Goal: Submit feedback/report problem: Submit feedback/report problem

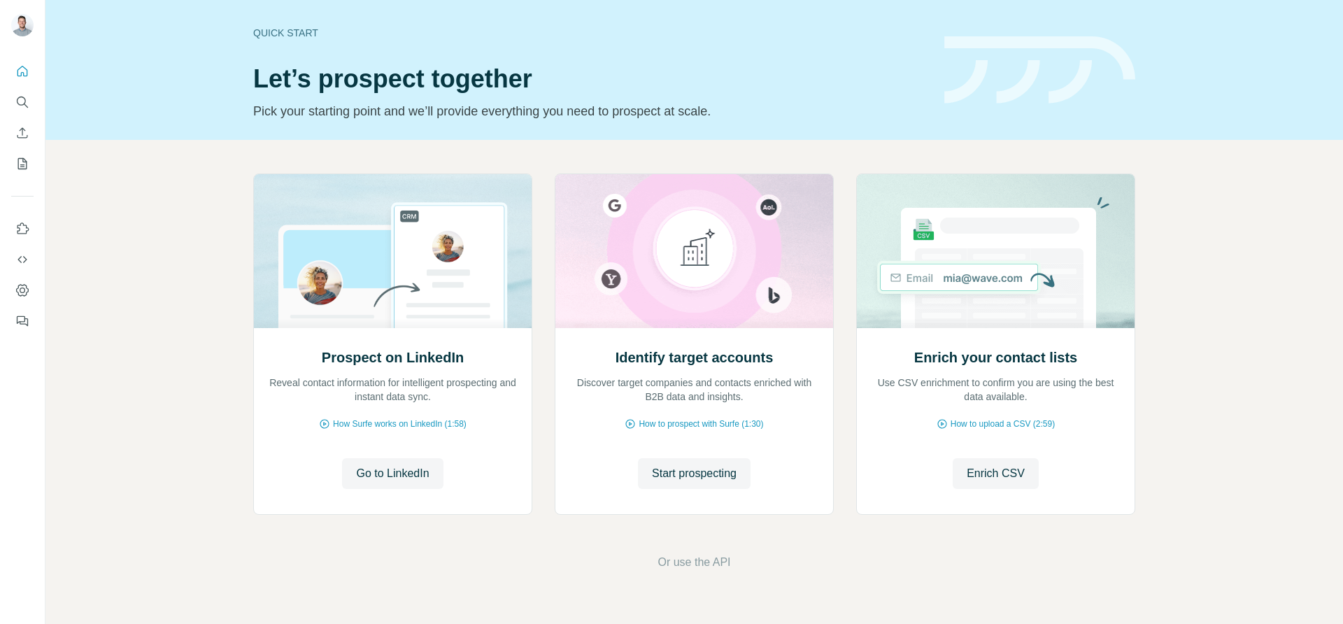
click at [35, 168] on div at bounding box center [22, 191] width 45 height 283
click at [28, 165] on icon "My lists" at bounding box center [22, 164] width 14 height 14
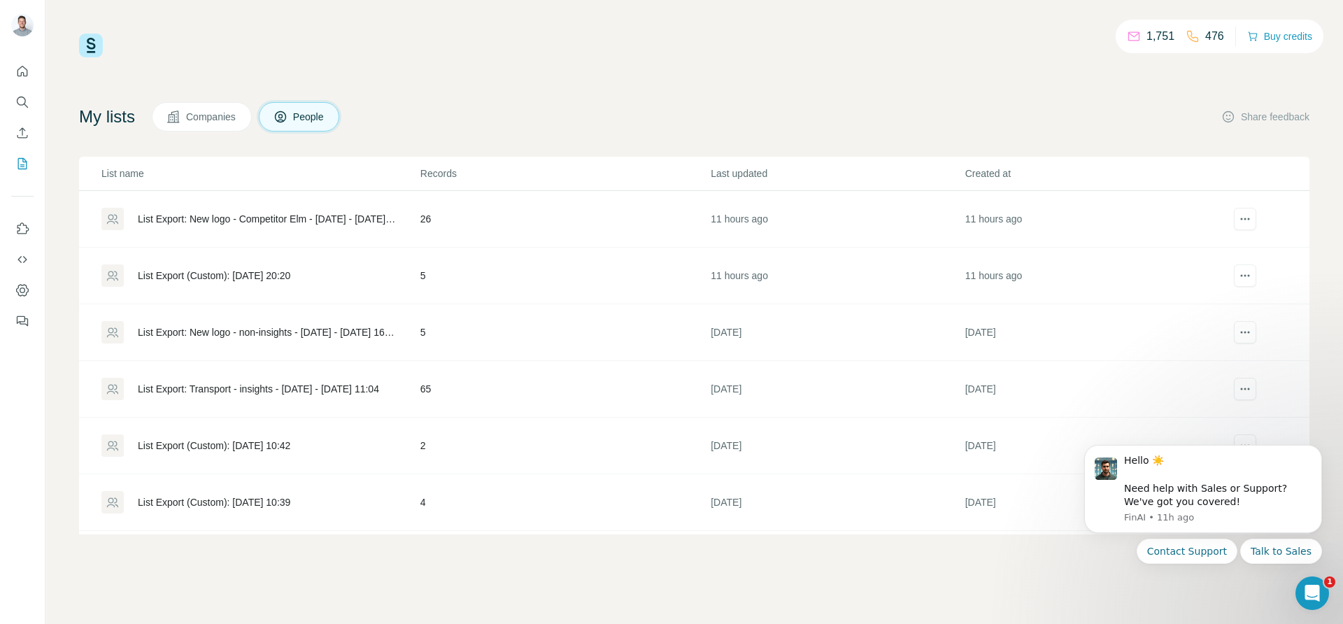
click at [249, 216] on div "List Export: New logo - Competitor Elm - [DATE] - [DATE] 20:32" at bounding box center [267, 219] width 259 height 14
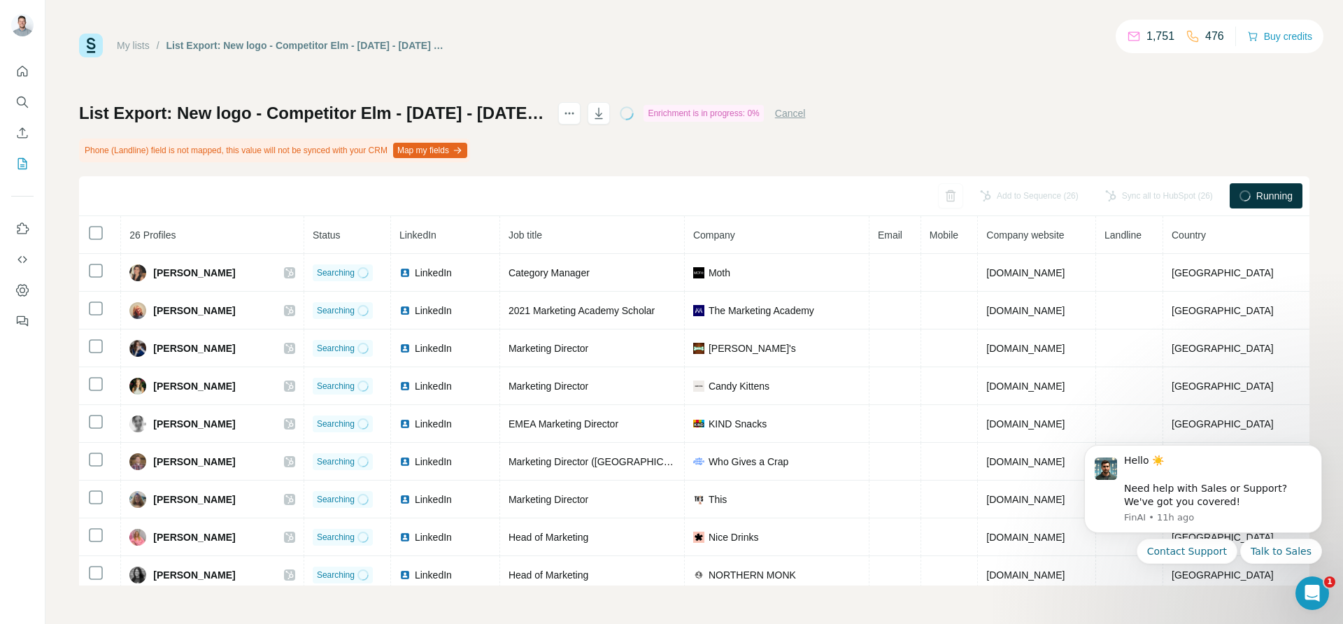
click at [763, 112] on div "Enrichment is in progress: 0%" at bounding box center [703, 113] width 120 height 17
click at [763, 109] on div "Enrichment is in progress: 0%" at bounding box center [703, 113] width 120 height 17
click at [580, 115] on button "actions" at bounding box center [569, 113] width 22 height 22
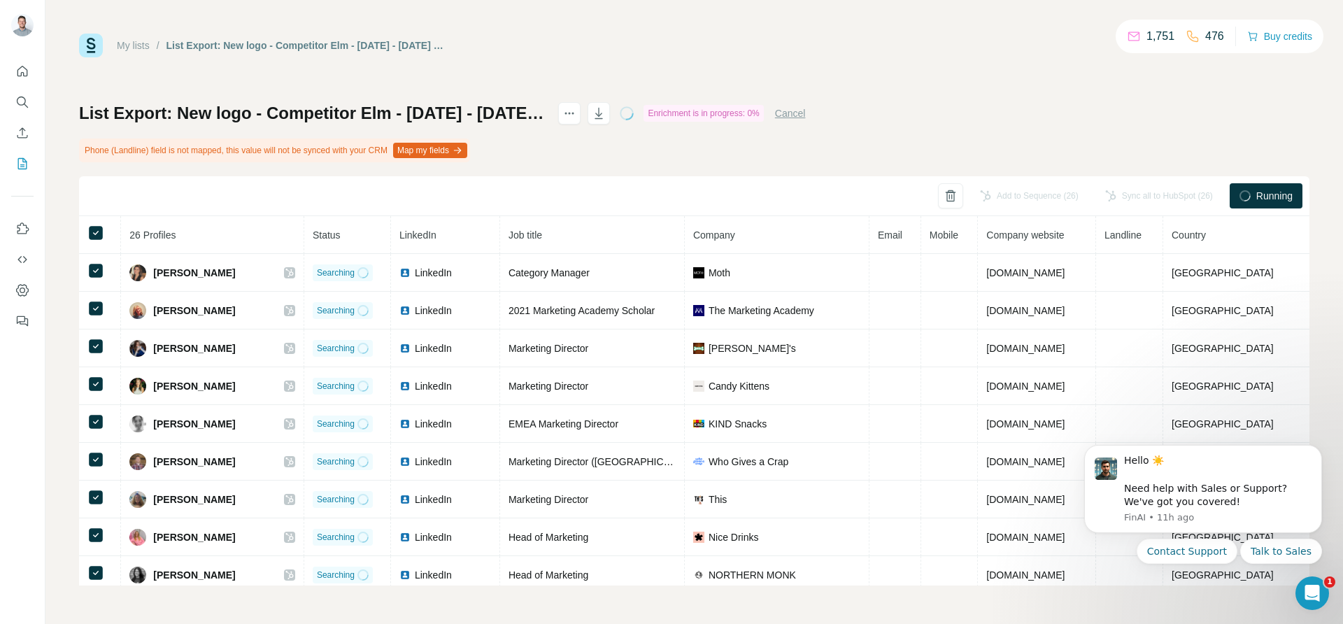
click at [135, 50] on link "My lists" at bounding box center [133, 45] width 33 height 11
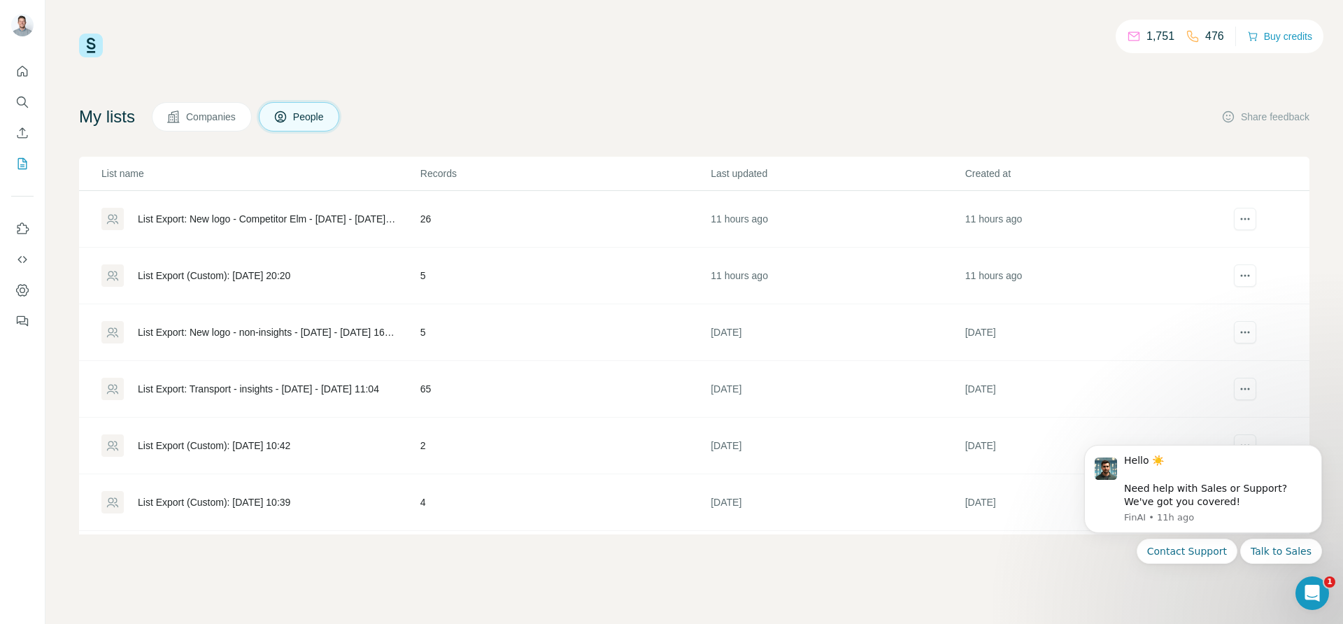
click at [194, 283] on div "List Export (Custom): 06/10/2025 20:20" at bounding box center [259, 275] width 317 height 22
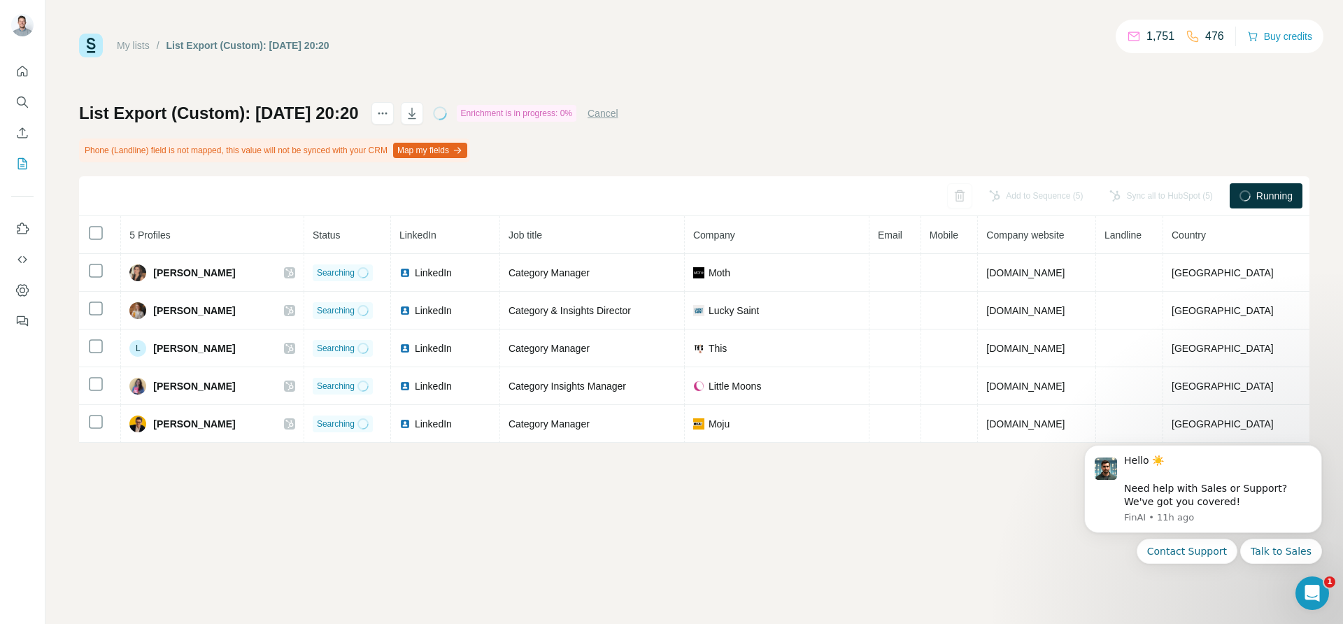
click at [618, 115] on button "Cancel" at bounding box center [602, 113] width 31 height 14
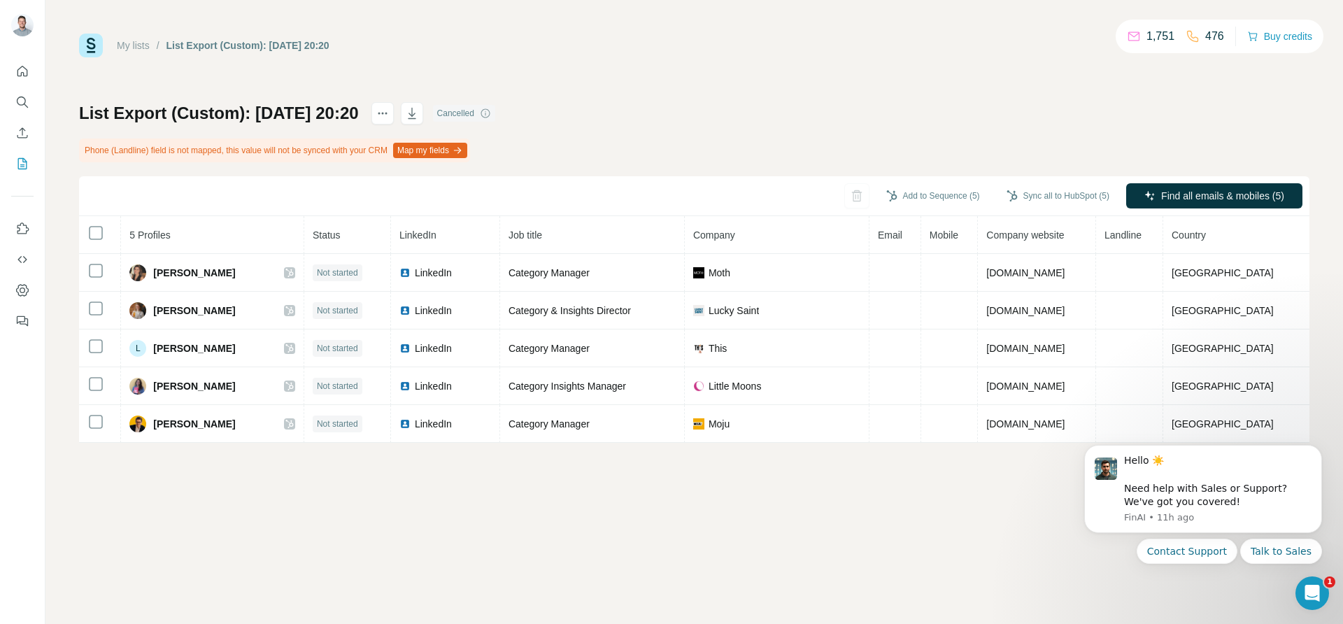
click at [129, 47] on link "My lists" at bounding box center [133, 45] width 33 height 11
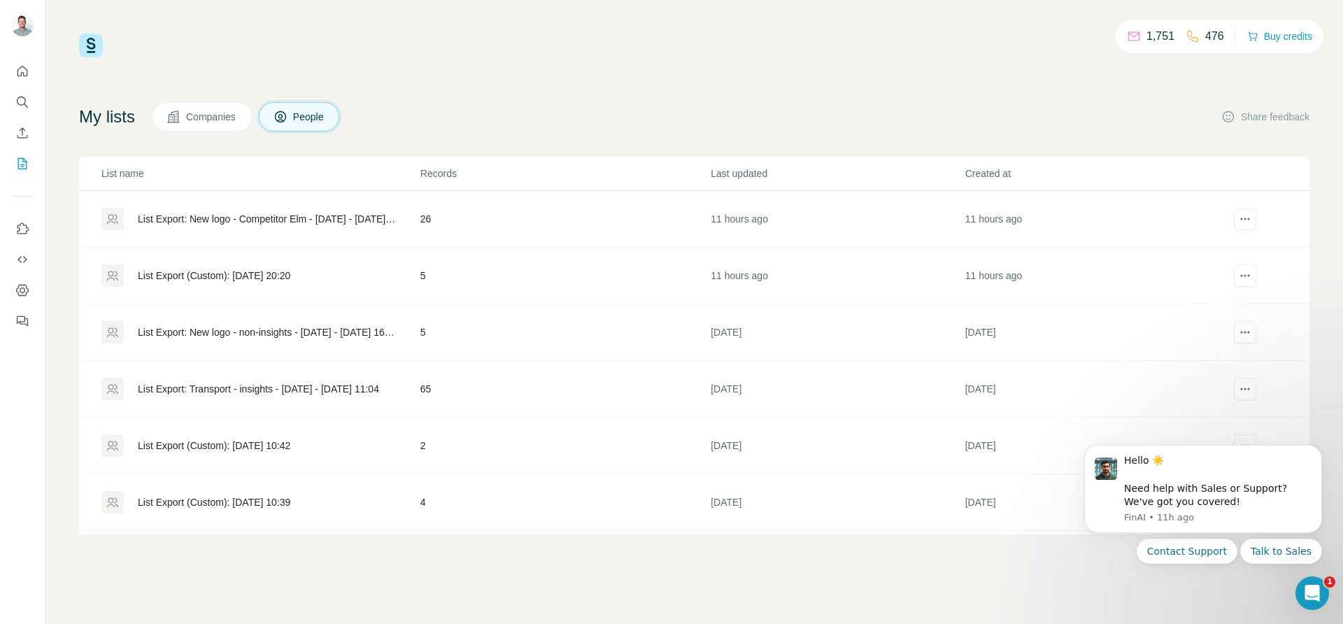
click at [223, 226] on div "List Export: New logo - Competitor Elm - [DATE] - [DATE] 20:32" at bounding box center [259, 219] width 317 height 22
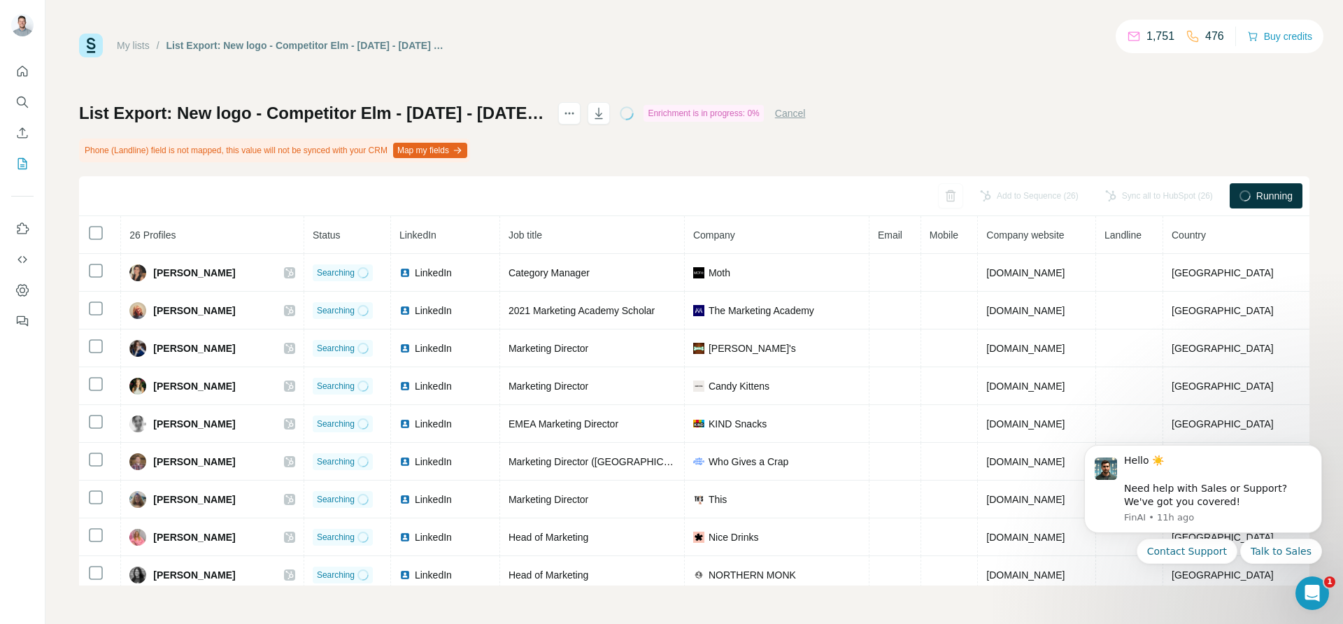
click at [125, 48] on link "My lists" at bounding box center [133, 45] width 33 height 11
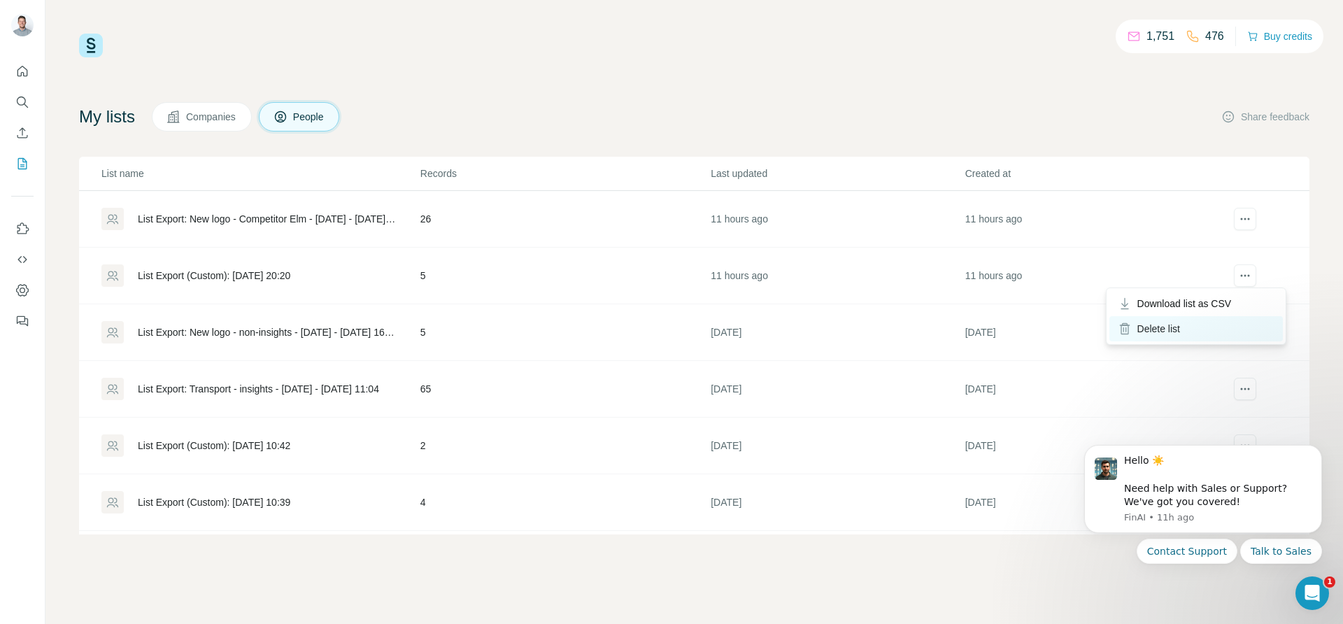
click at [1210, 318] on div "Delete list" at bounding box center [1195, 328] width 173 height 25
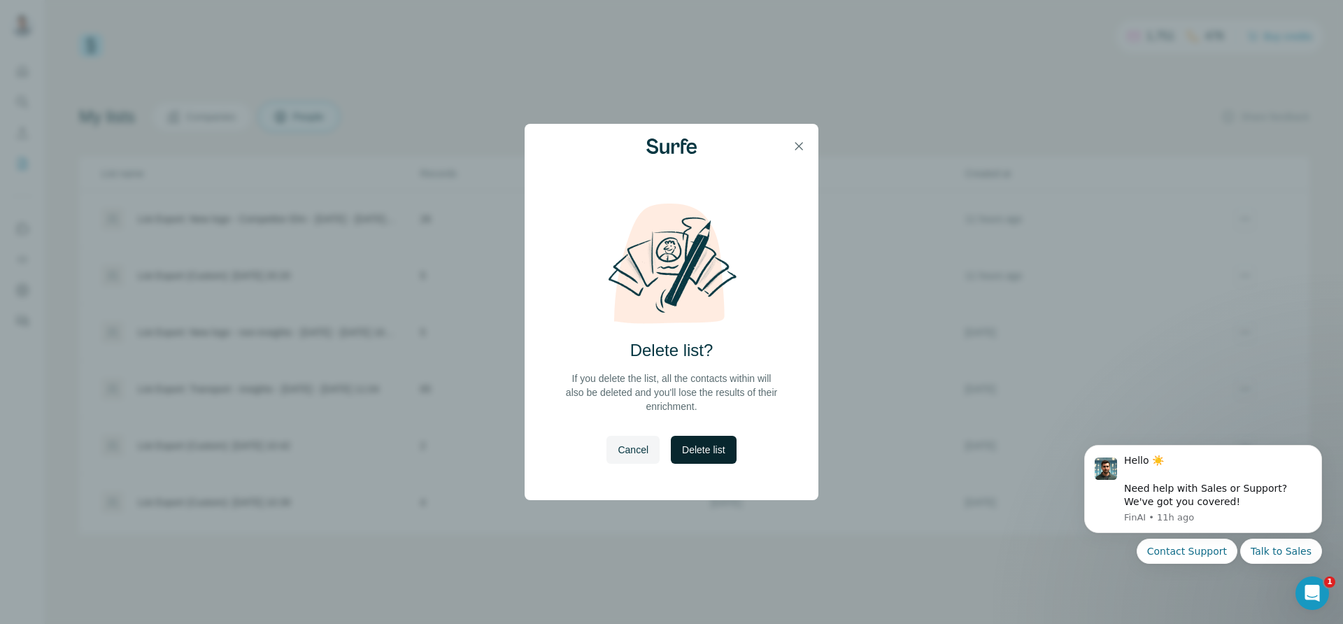
click at [724, 441] on button "Delete list" at bounding box center [703, 450] width 65 height 28
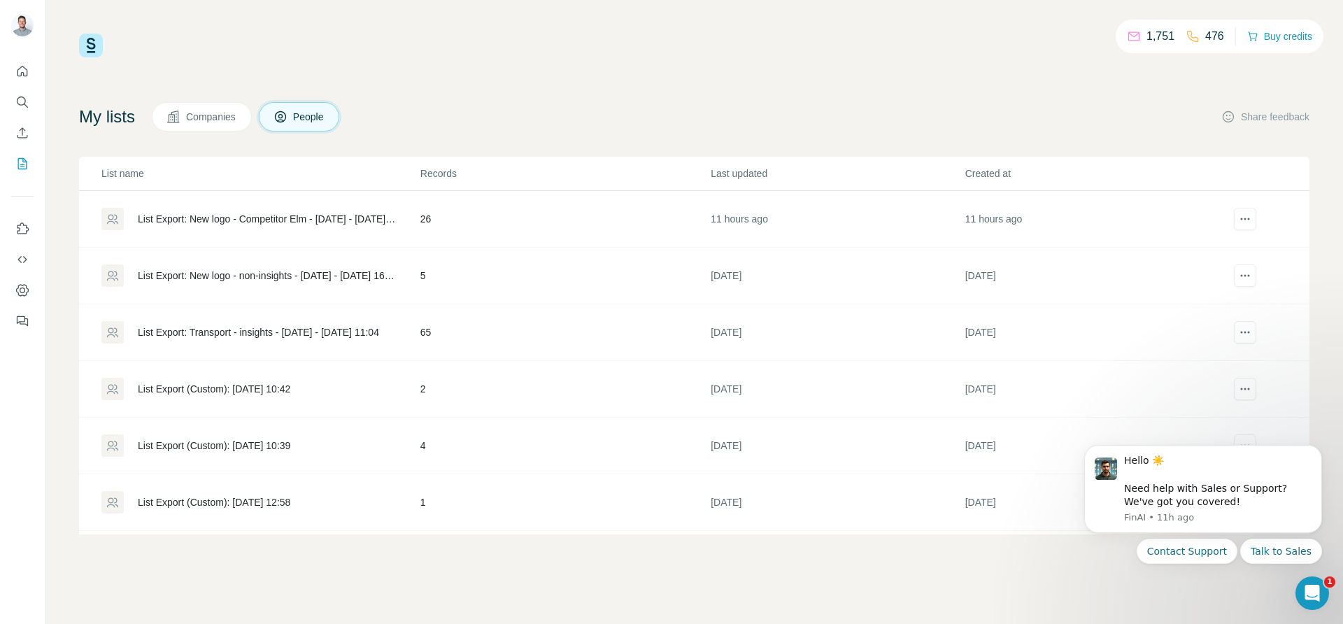
click at [266, 213] on div "List Export: New logo - Competitor Elm - [DATE] - [DATE] 20:32" at bounding box center [267, 219] width 259 height 14
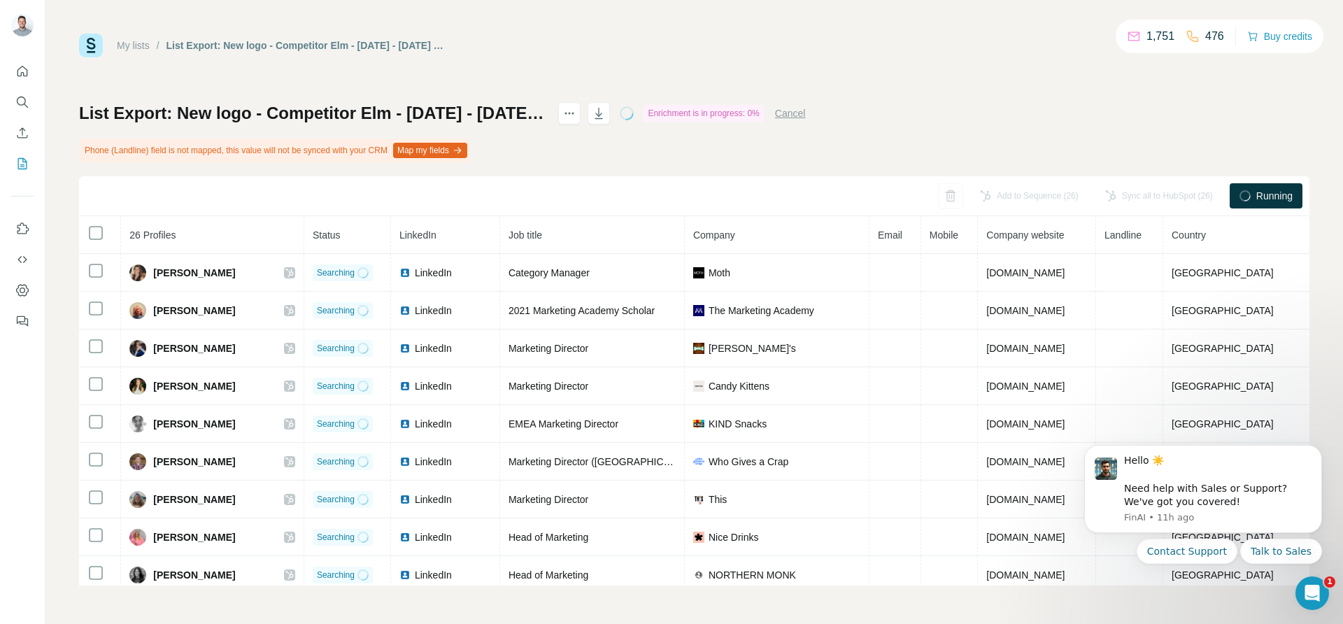
click at [1151, 38] on p "1,751" at bounding box center [1160, 36] width 28 height 17
click at [1221, 559] on button "Contact Support" at bounding box center [1186, 550] width 101 height 25
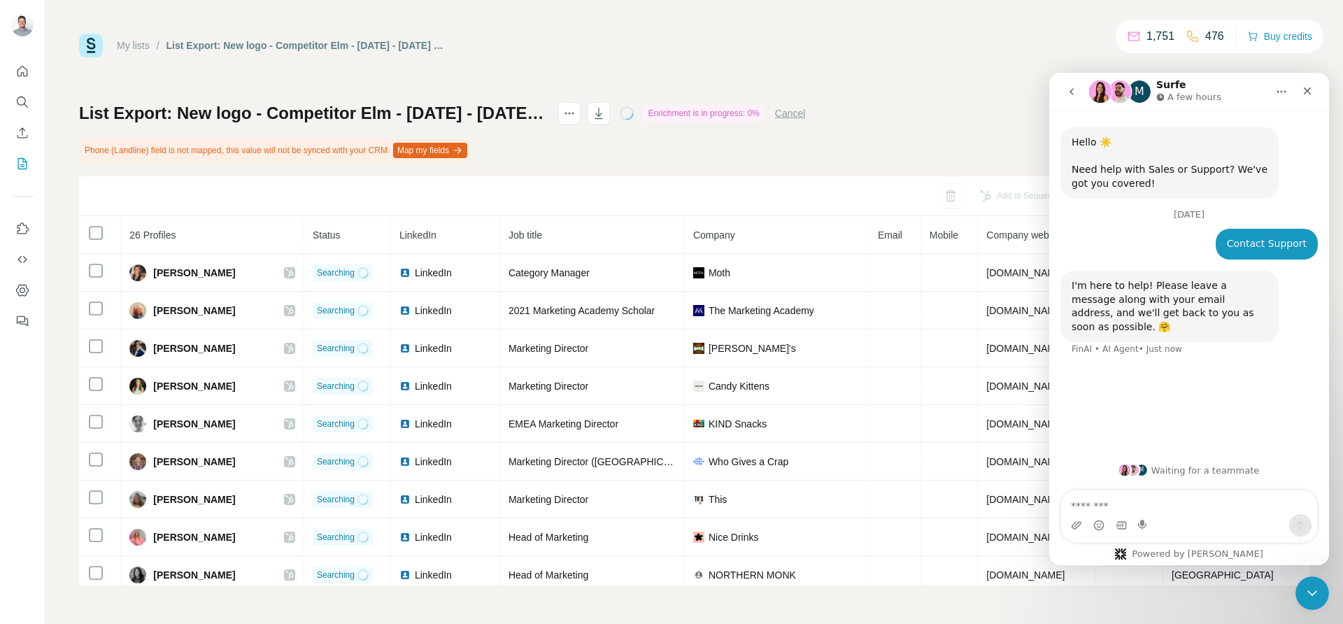
click at [1115, 508] on textarea "Message…" at bounding box center [1189, 502] width 256 height 24
type textarea "**********"
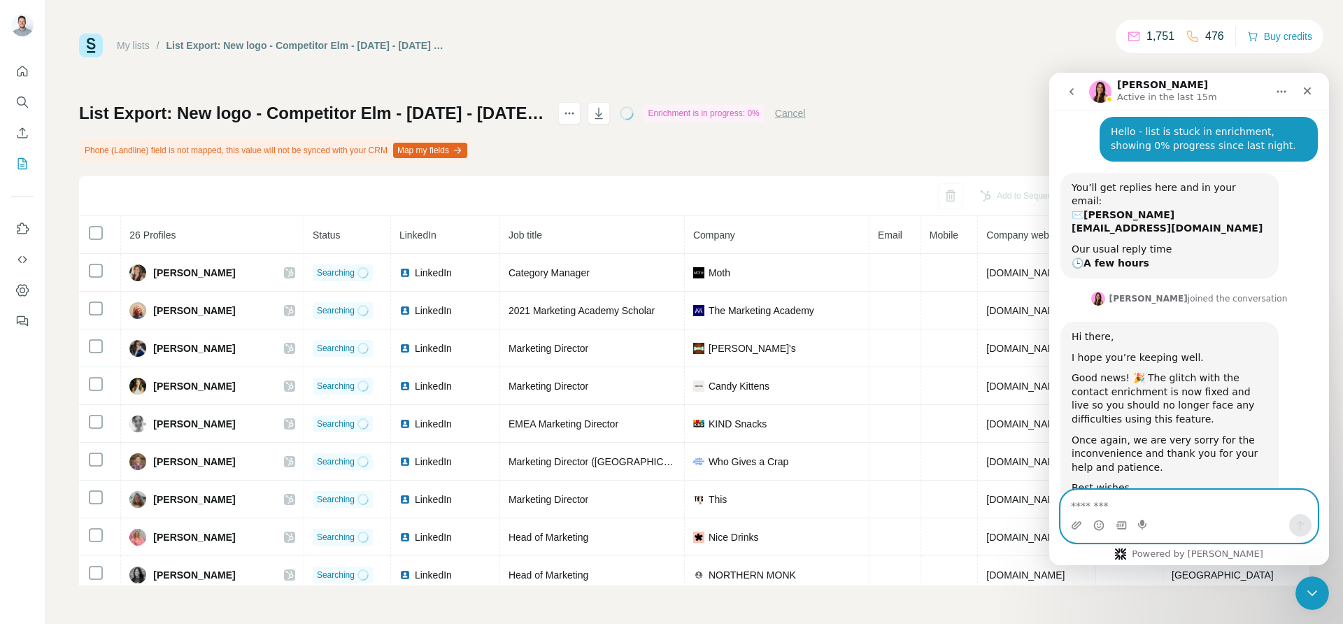
scroll to position [237, 0]
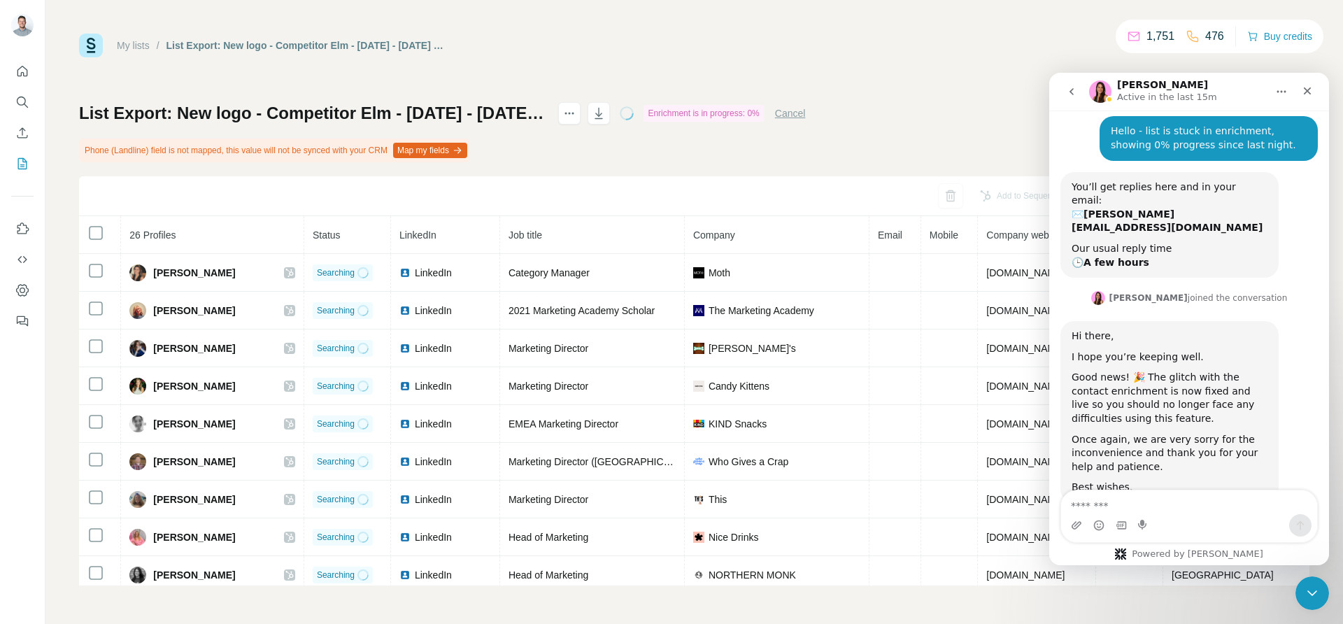
click at [1268, 321] on div "Hi there, I hope you’re keeping well. Good news! 🎉 The glitch with the contact …" at bounding box center [1169, 412] width 218 height 182
click at [1148, 371] on div "Good news! 🎉 The glitch with the contact enrichment is now fixed and live so yo…" at bounding box center [1169, 398] width 196 height 55
click at [1183, 433] on div "Once again, we are very sorry for the inconvenience and thank you for your help…" at bounding box center [1169, 453] width 196 height 41
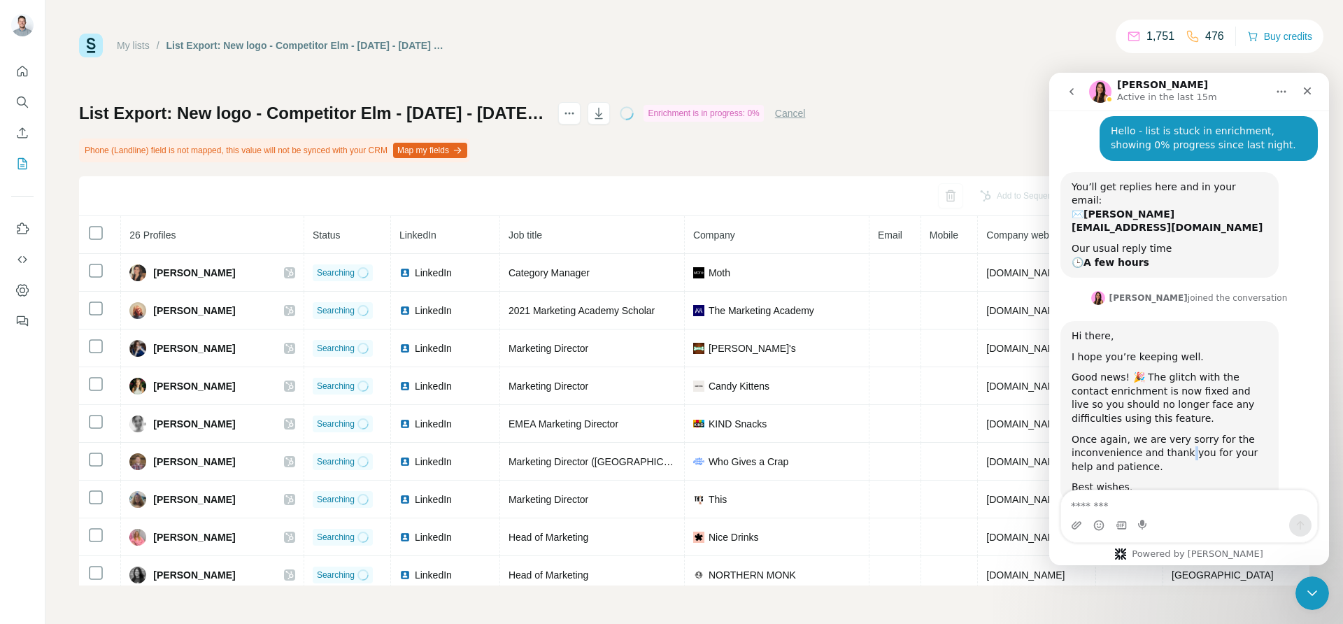
click at [1183, 433] on div "Once again, we are very sorry for the inconvenience and thank you for your help…" at bounding box center [1169, 453] width 196 height 41
click at [1153, 498] on textarea "Message…" at bounding box center [1189, 502] width 257 height 24
drag, startPoint x: 1099, startPoint y: 131, endPoint x: 1139, endPoint y: 128, distance: 40.0
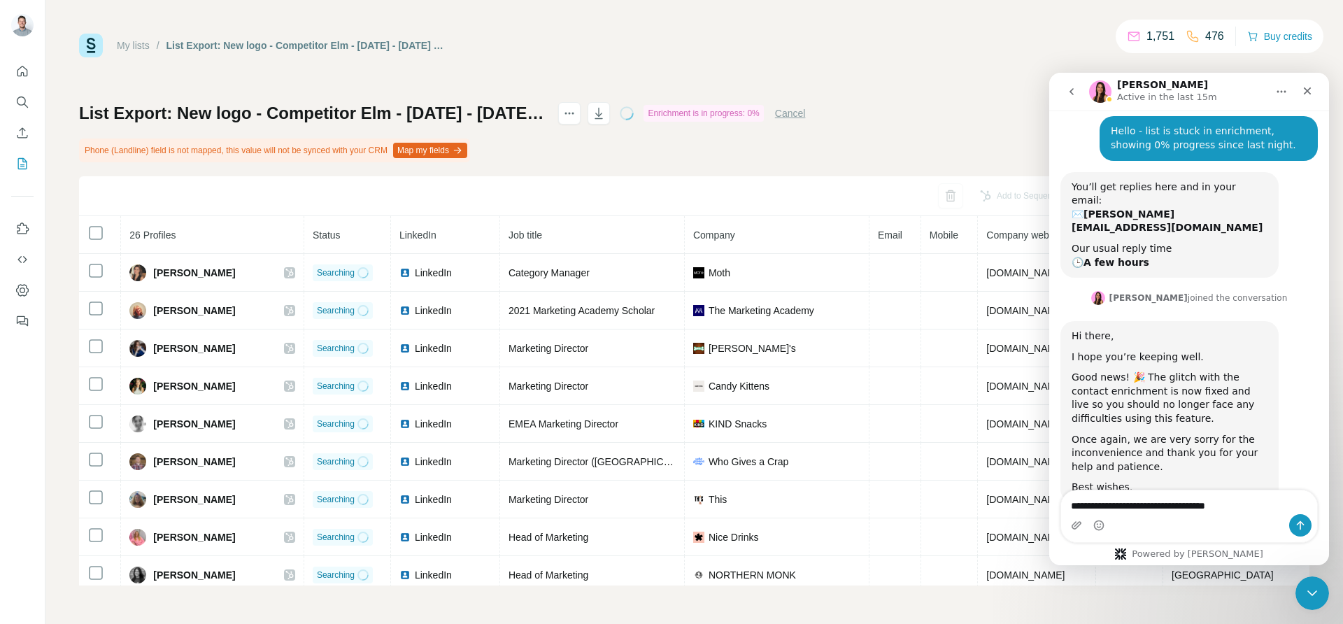
click at [1139, 128] on div "Hello - list is stuck in enrichment, showing 0% progress since last night." at bounding box center [1208, 137] width 196 height 27
drag, startPoint x: 1256, startPoint y: 119, endPoint x: 1157, endPoint y: 134, distance: 100.4
click at [1157, 134] on div "Hello - list is stuck in enrichment, showing 0% progress since last night." at bounding box center [1208, 137] width 196 height 27
copy div "howing 0% progress"
click at [1257, 499] on textarea "**********" at bounding box center [1189, 502] width 257 height 24
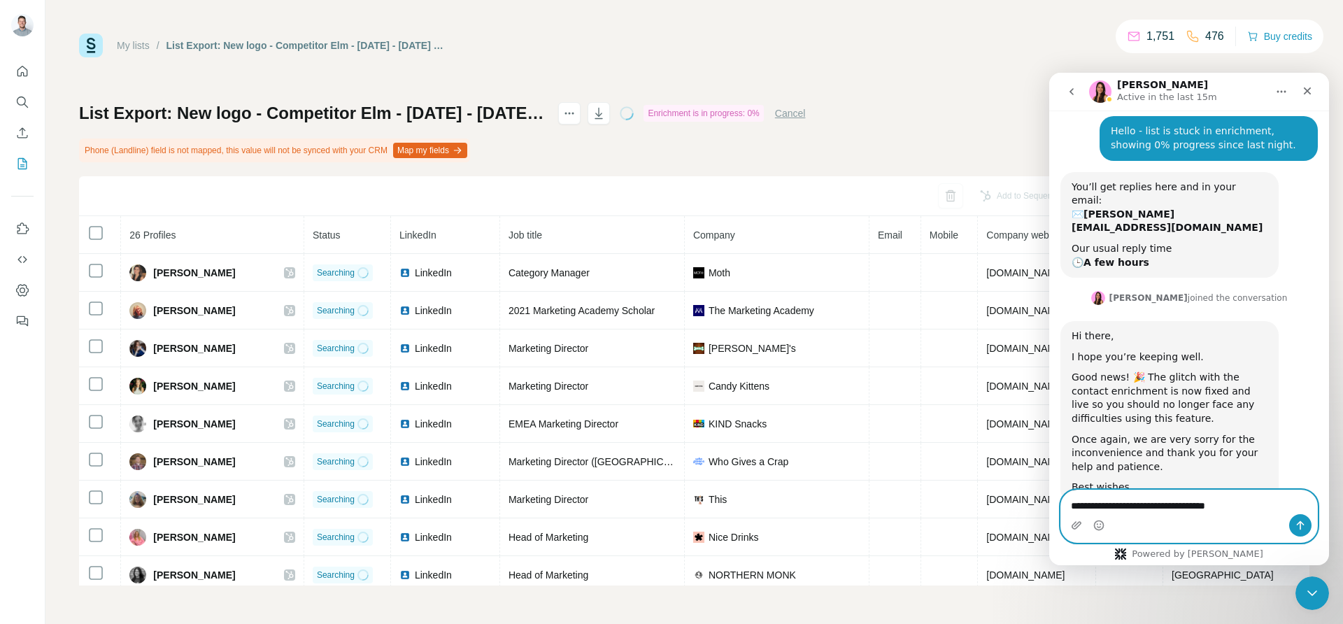
paste textarea "Message…"
click at [1250, 504] on textarea "**********" at bounding box center [1189, 502] width 257 height 24
paste textarea "**********"
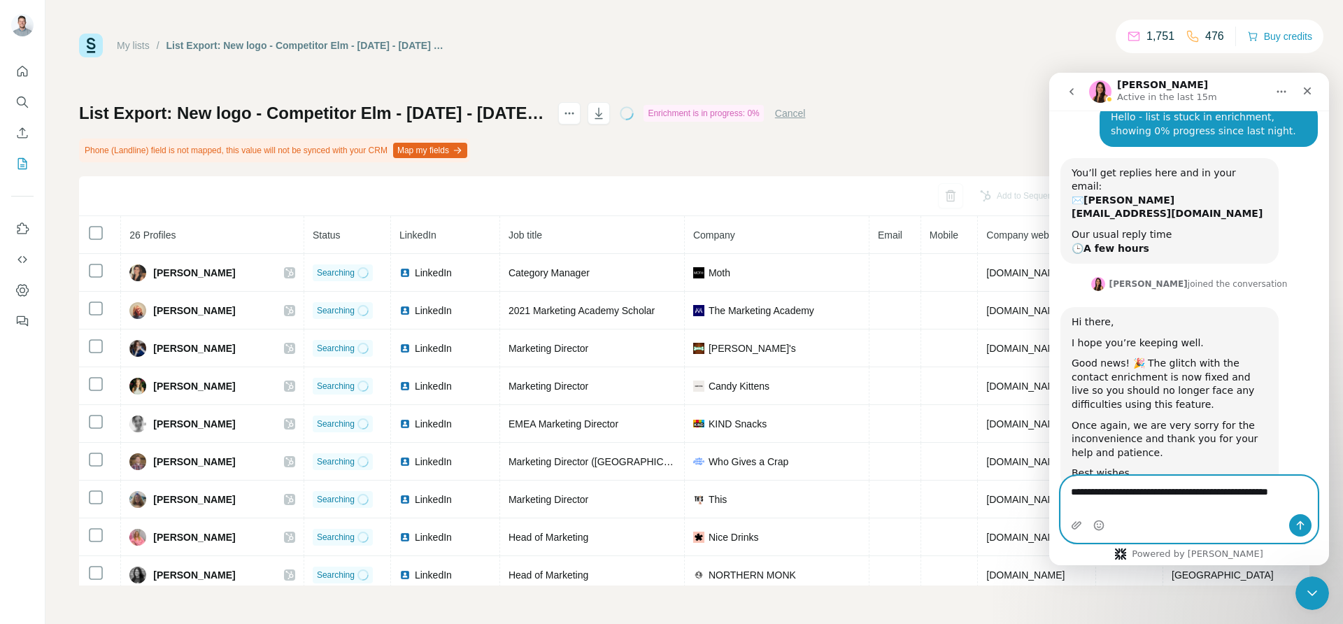
click at [1235, 493] on textarea "**********" at bounding box center [1189, 495] width 257 height 38
type textarea "**********"
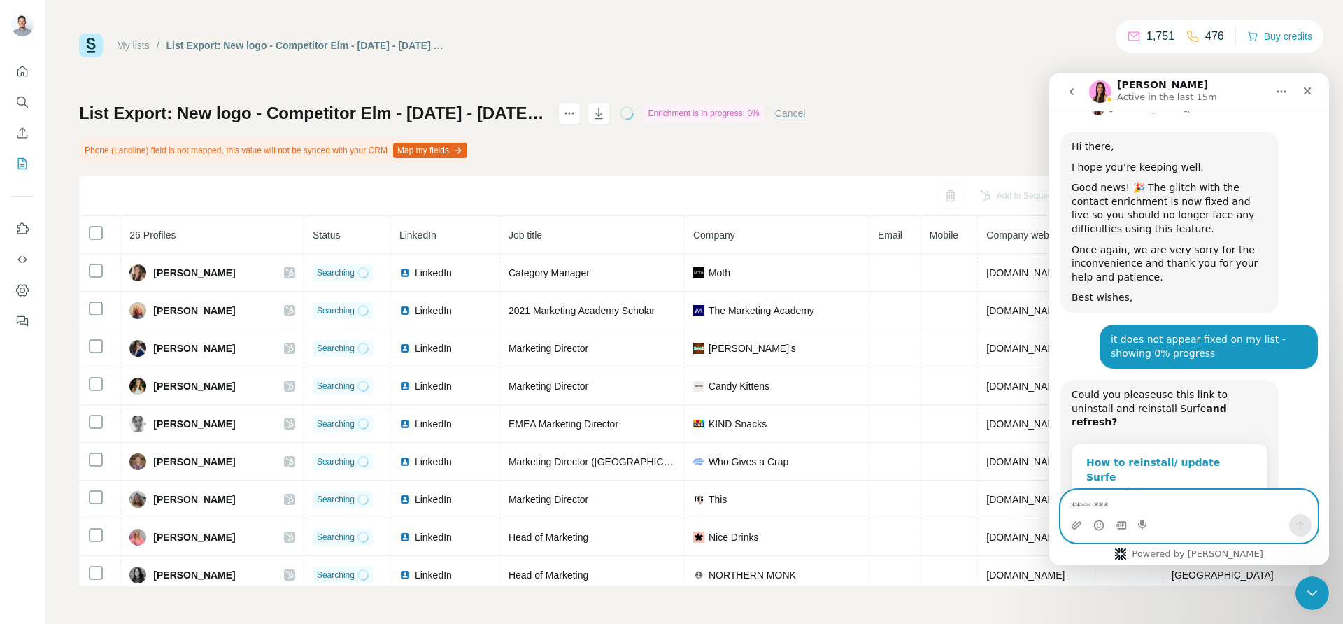
scroll to position [428, 0]
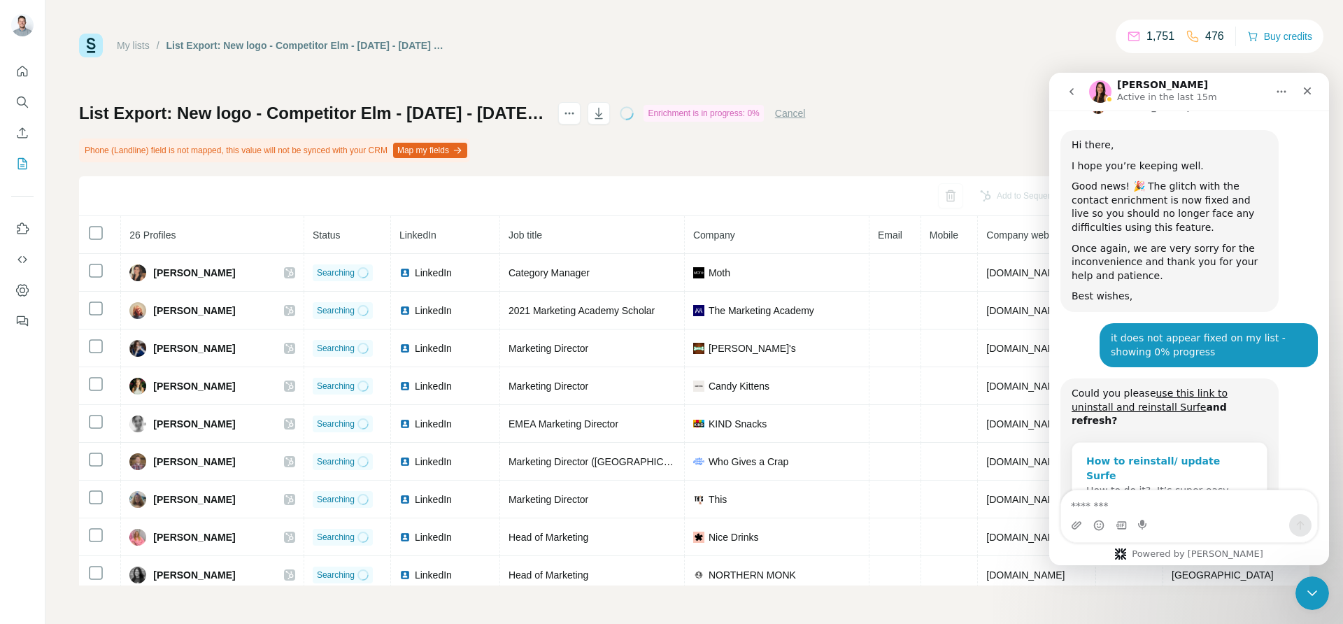
click at [1201, 454] on div "How to reinstall/ update Surfe" at bounding box center [1169, 468] width 166 height 29
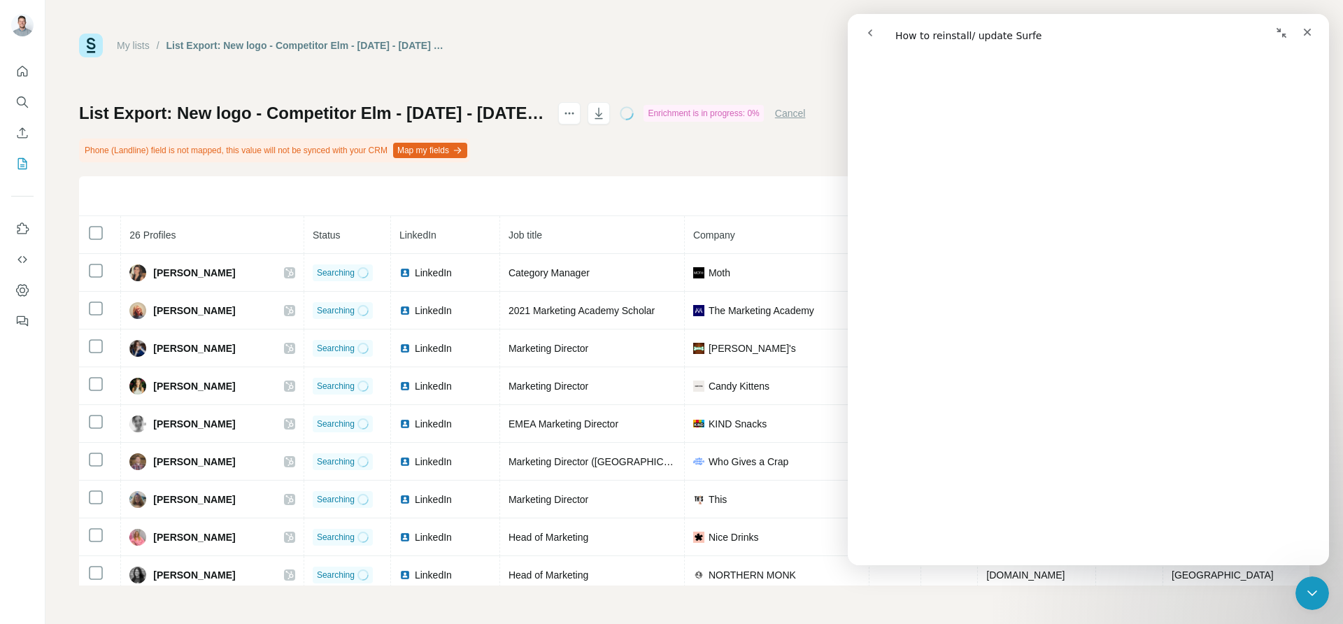
scroll to position [350, 0]
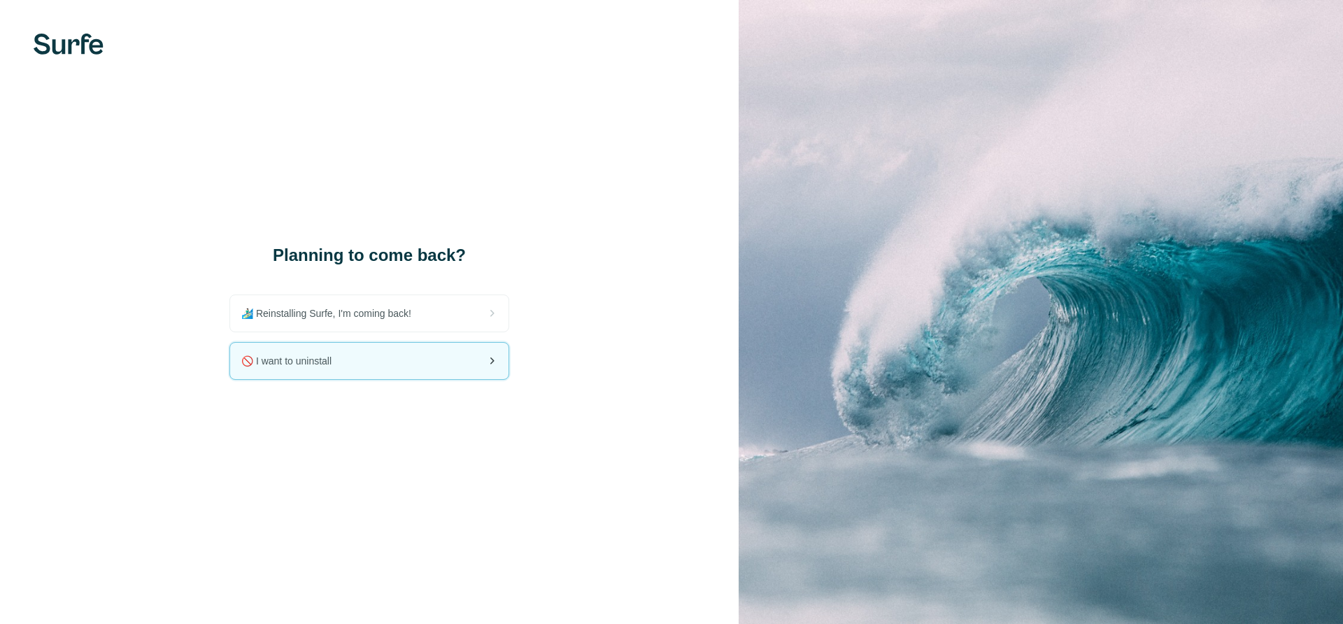
click at [408, 358] on div "🚫 I want to uninstall" at bounding box center [369, 361] width 278 height 36
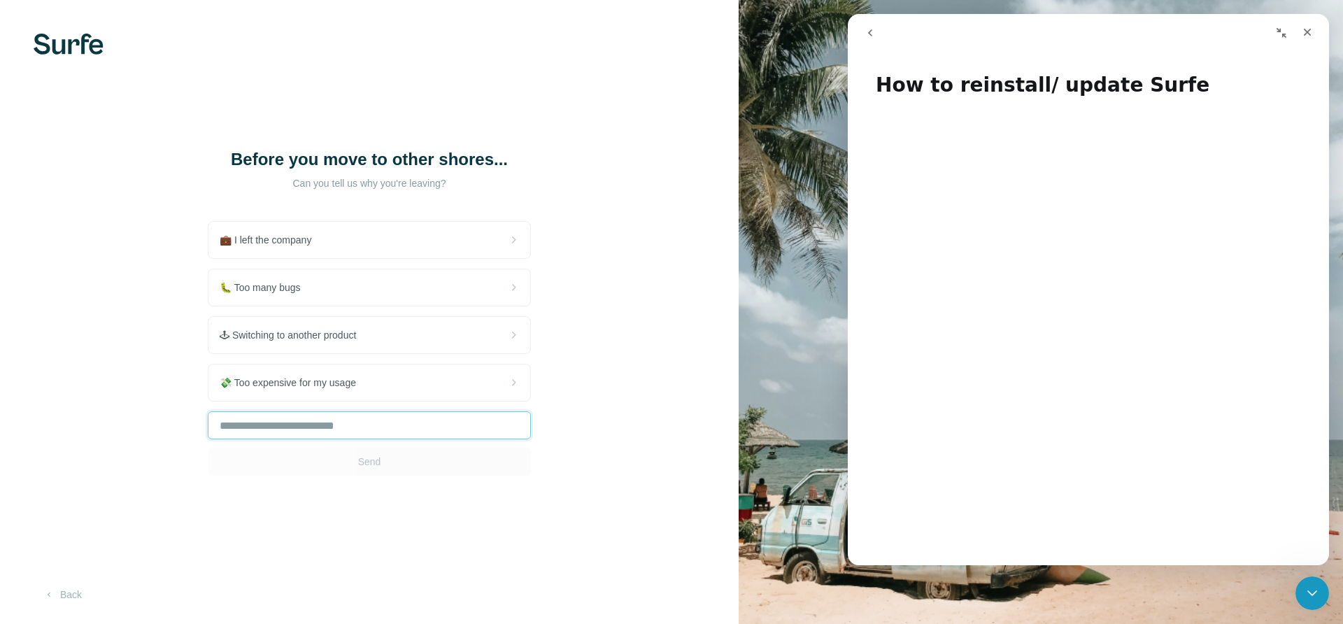
click at [355, 439] on input "text" at bounding box center [369, 425] width 323 height 28
type input "**********"
click at [369, 469] on span "Send" at bounding box center [369, 462] width 23 height 14
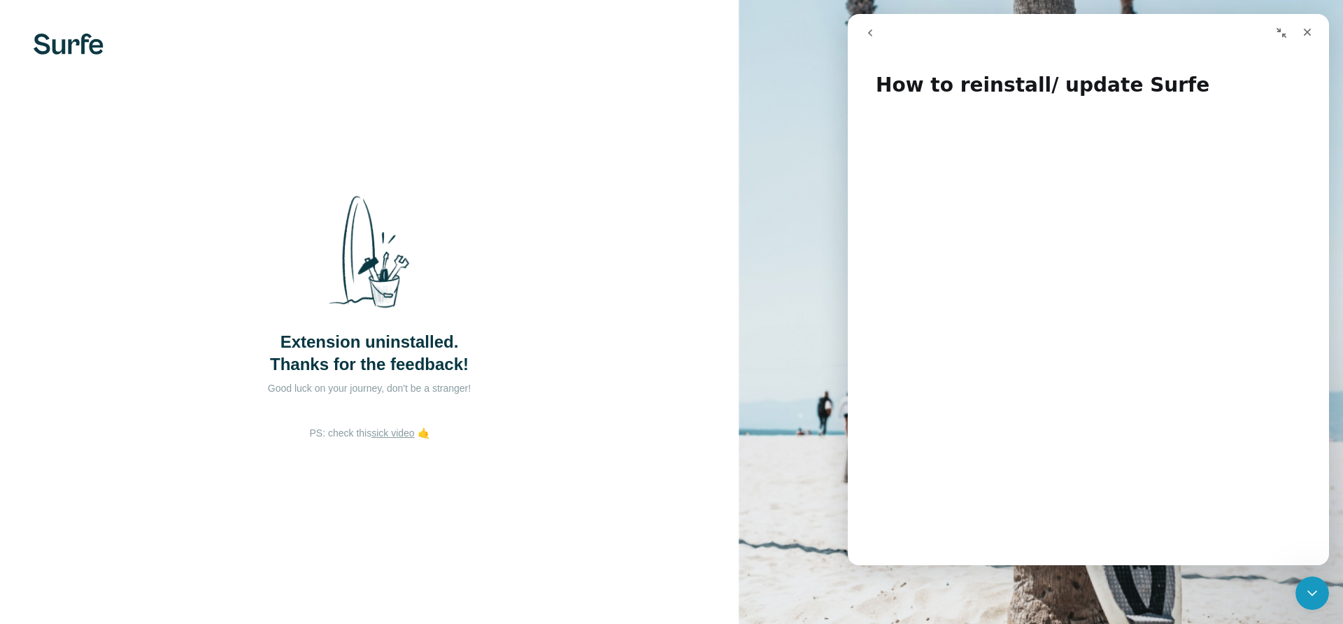
click at [508, 268] on div "Extension uninstalled. Thanks for the feedback!" at bounding box center [369, 280] width 280 height 192
click at [55, 47] on img at bounding box center [69, 44] width 70 height 21
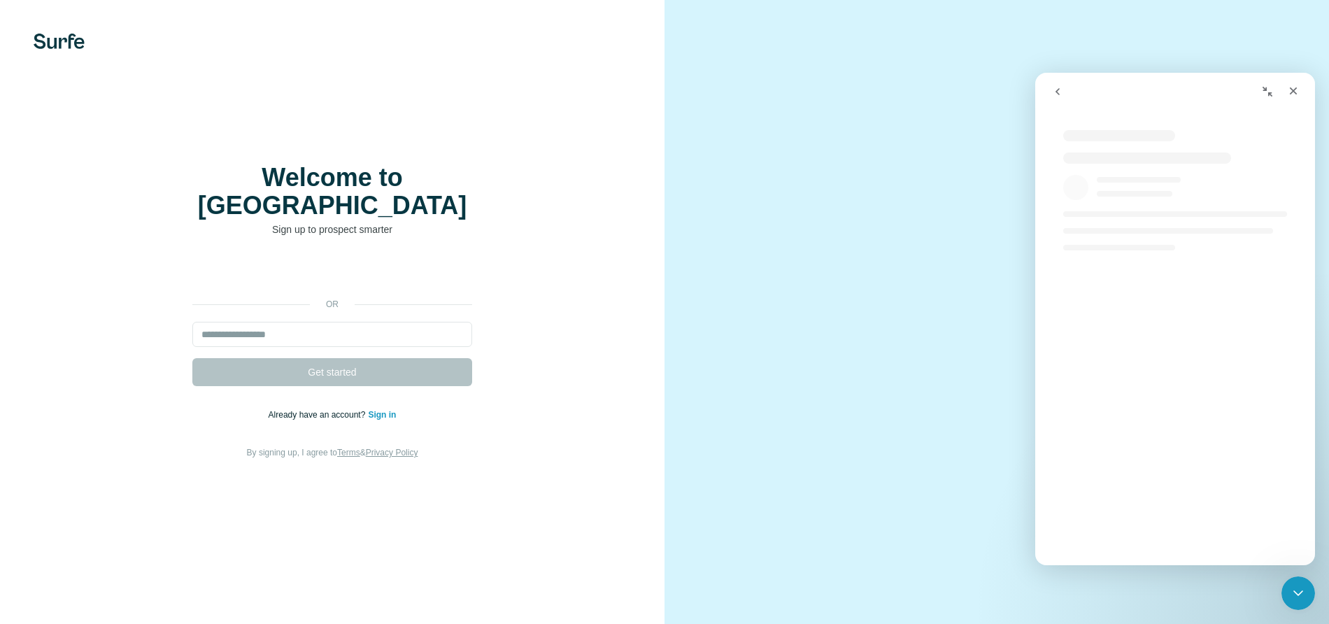
click at [380, 410] on link "Sign in" at bounding box center [382, 415] width 28 height 10
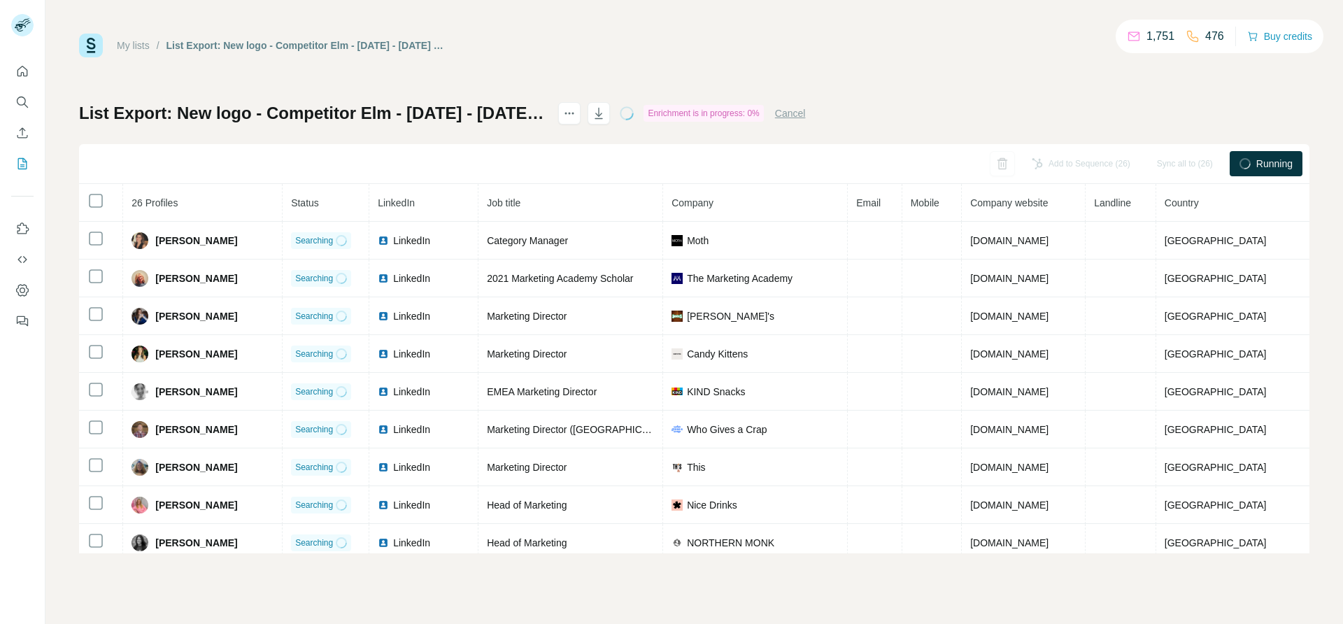
click at [763, 111] on div "Enrichment is in progress: 0%" at bounding box center [703, 113] width 120 height 17
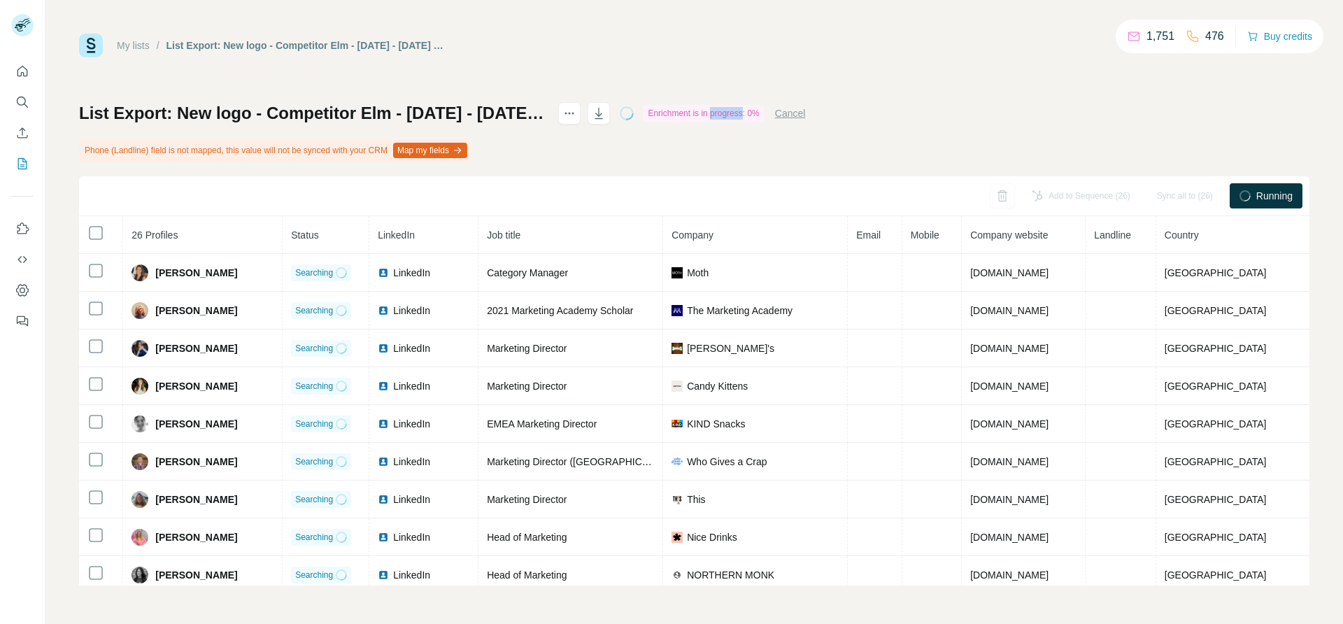
click at [763, 111] on div "Enrichment is in progress: 0%" at bounding box center [703, 113] width 120 height 17
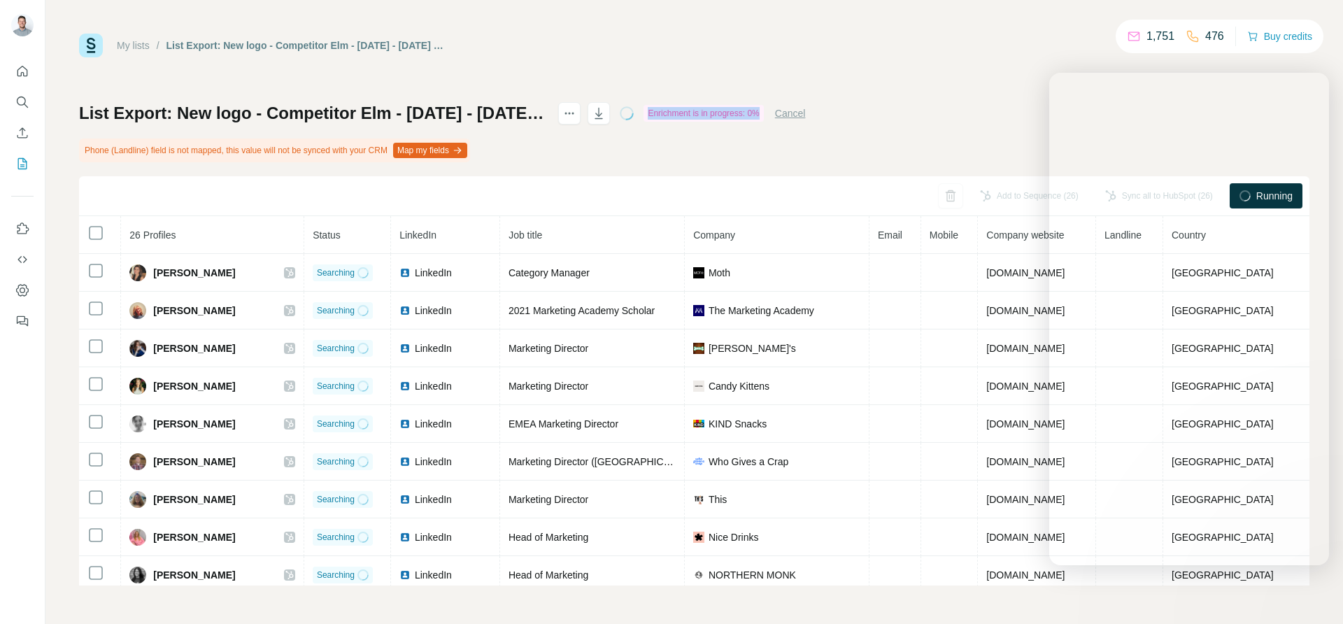
click at [806, 111] on button "Cancel" at bounding box center [790, 113] width 31 height 14
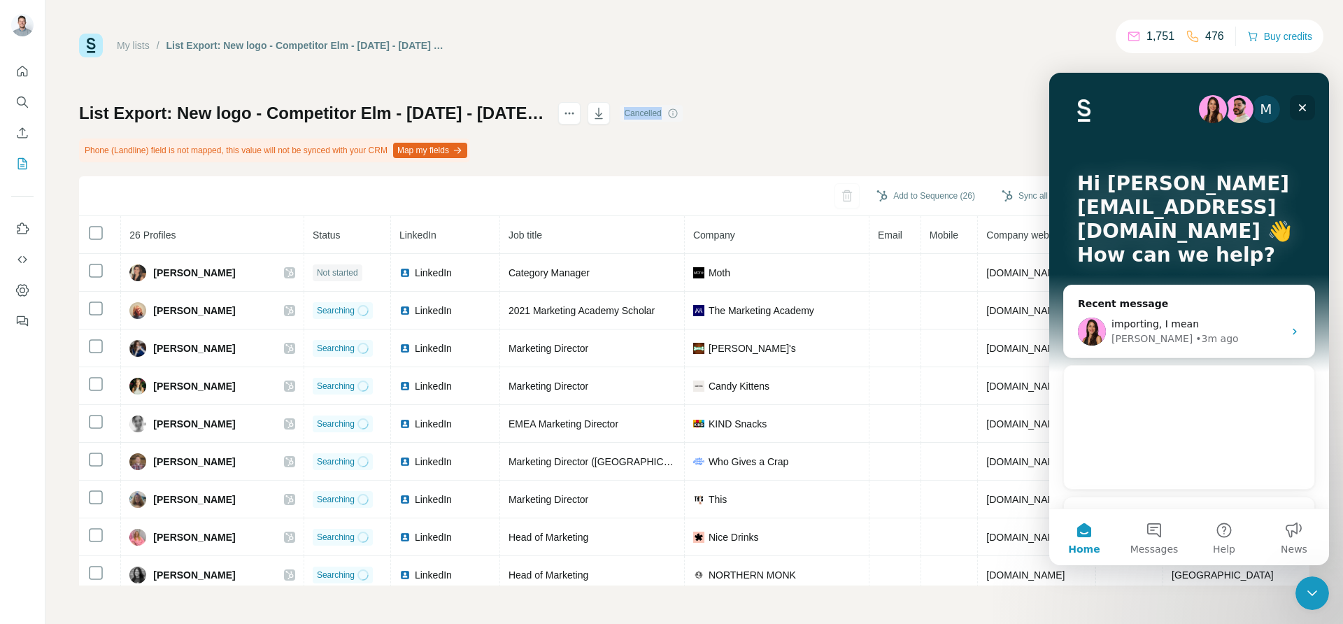
click at [1300, 106] on icon "Close" at bounding box center [1303, 108] width 8 height 8
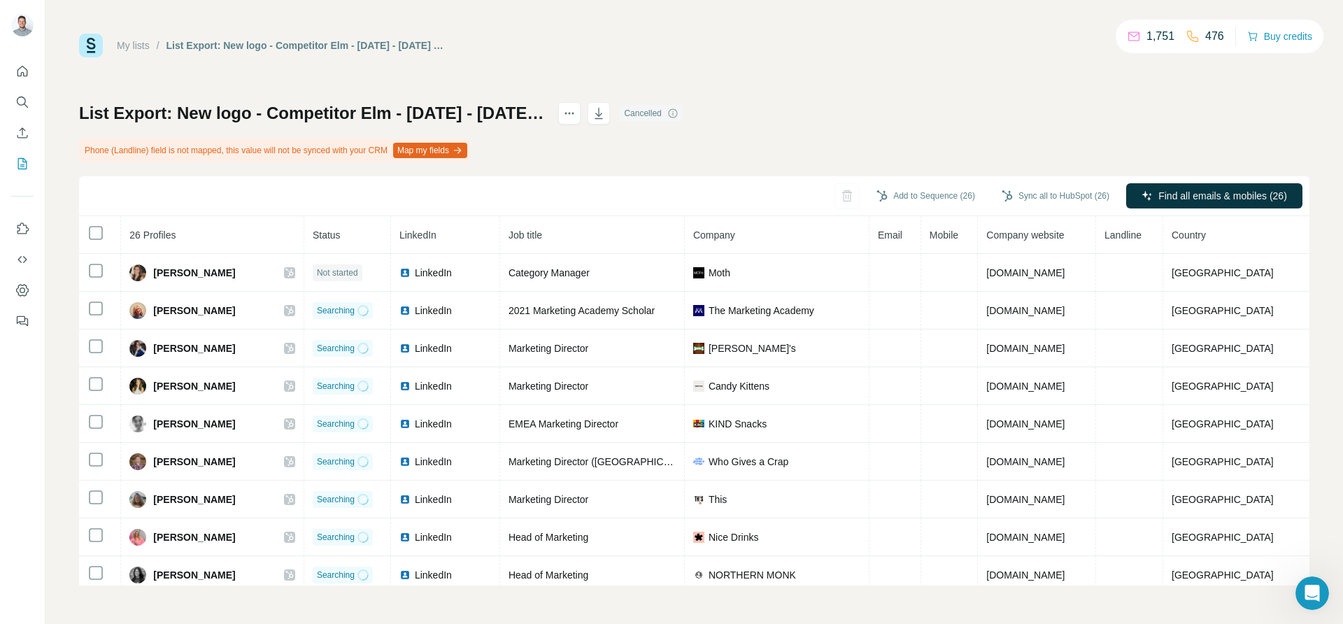
click at [565, 152] on div "List Export: New logo - Competitor Elm - [DATE] - [DATE] 20:32 Cancelled Phone …" at bounding box center [694, 343] width 1230 height 483
click at [1178, 190] on span "Find all emails & mobiles (26)" at bounding box center [1222, 196] width 129 height 14
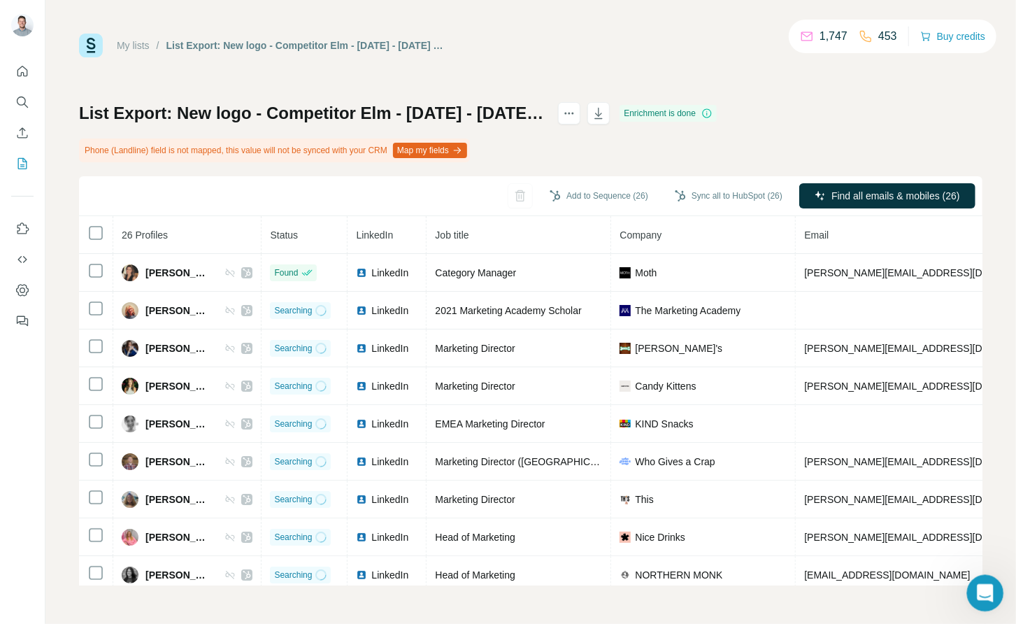
click at [977, 587] on icon "Open Intercom Messenger" at bounding box center [983, 591] width 23 height 23
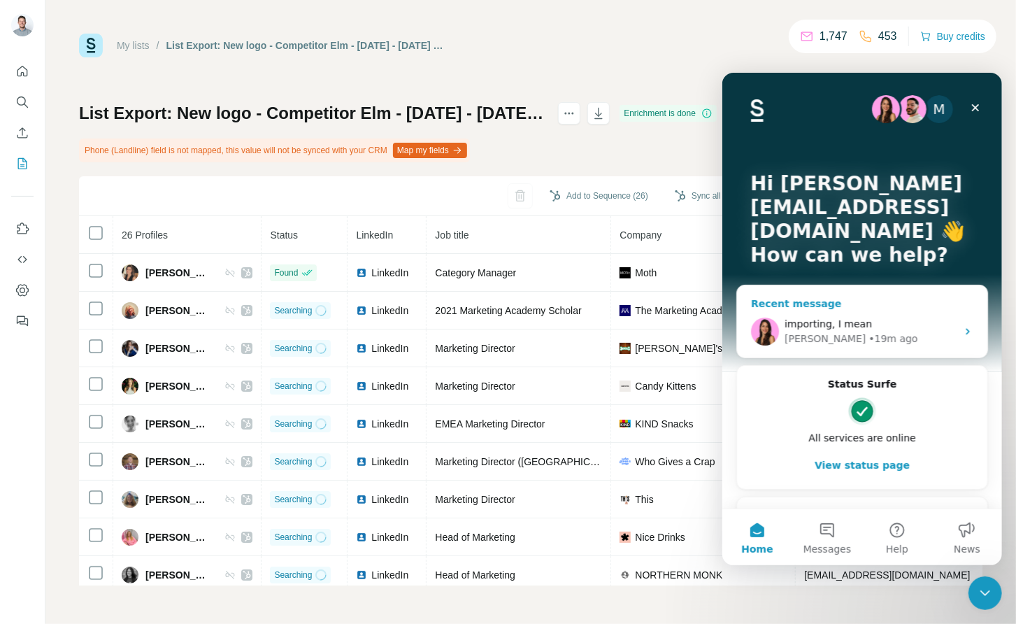
click at [899, 332] on div "[PERSON_NAME] • 19m ago" at bounding box center [870, 338] width 172 height 15
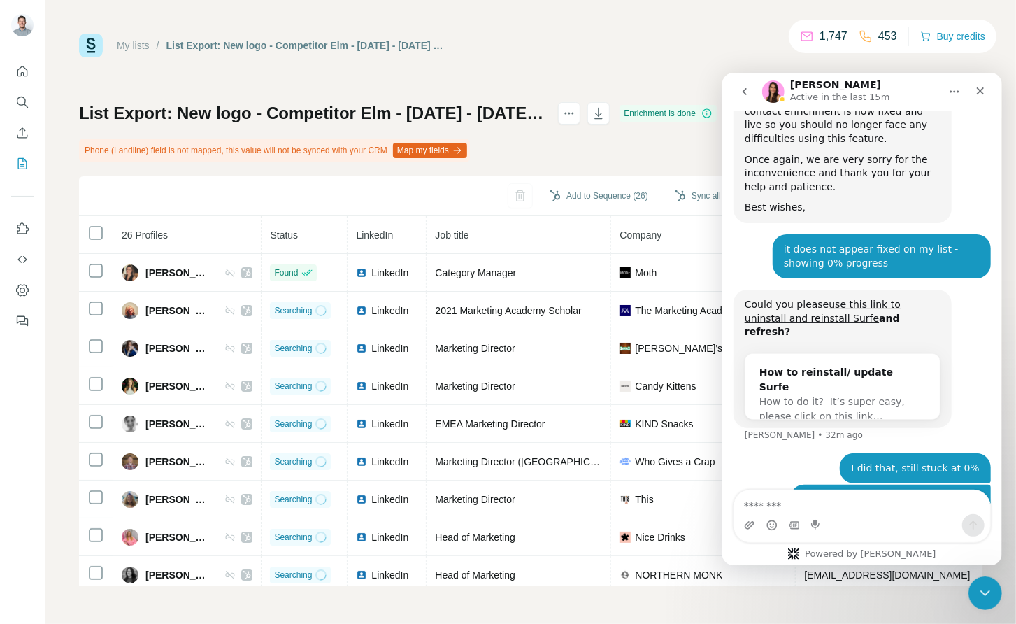
scroll to position [534, 0]
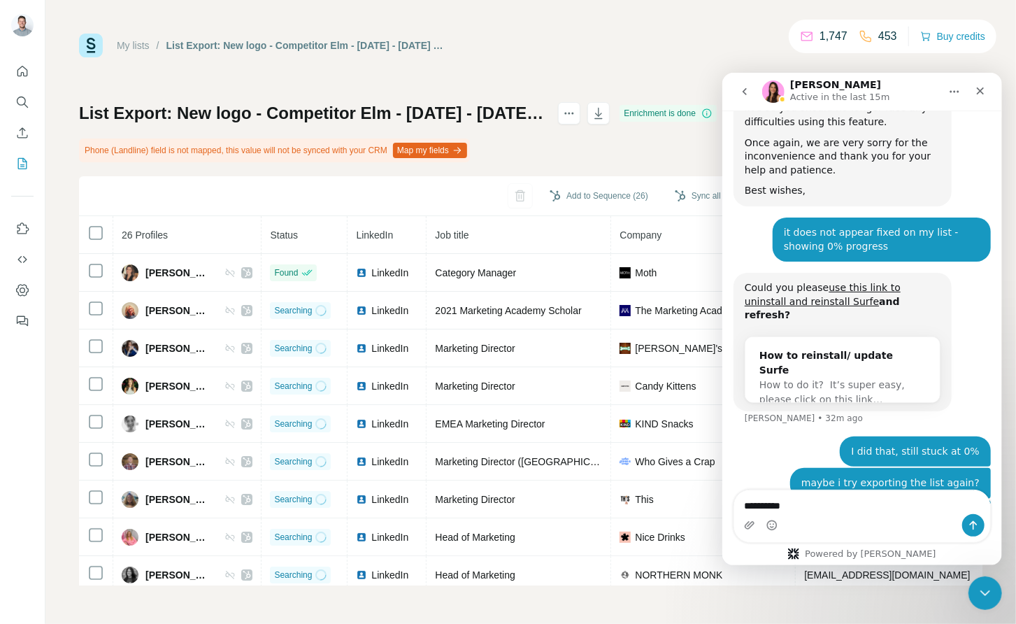
type textarea "**********"
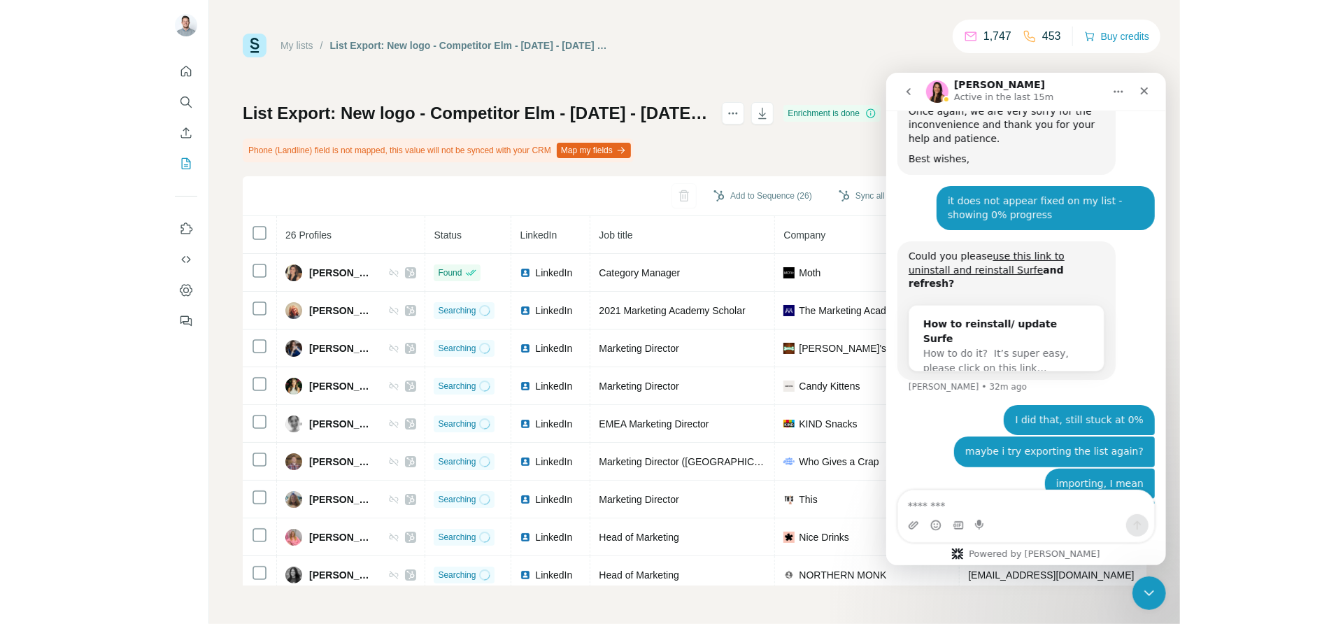
scroll to position [565, 0]
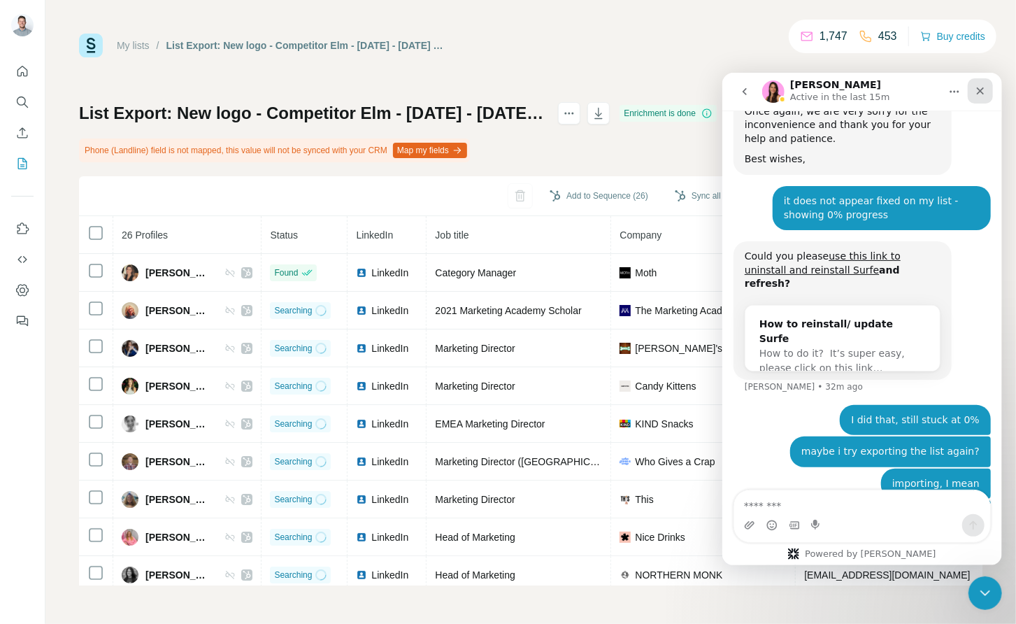
click at [983, 94] on icon "Close" at bounding box center [979, 90] width 11 height 11
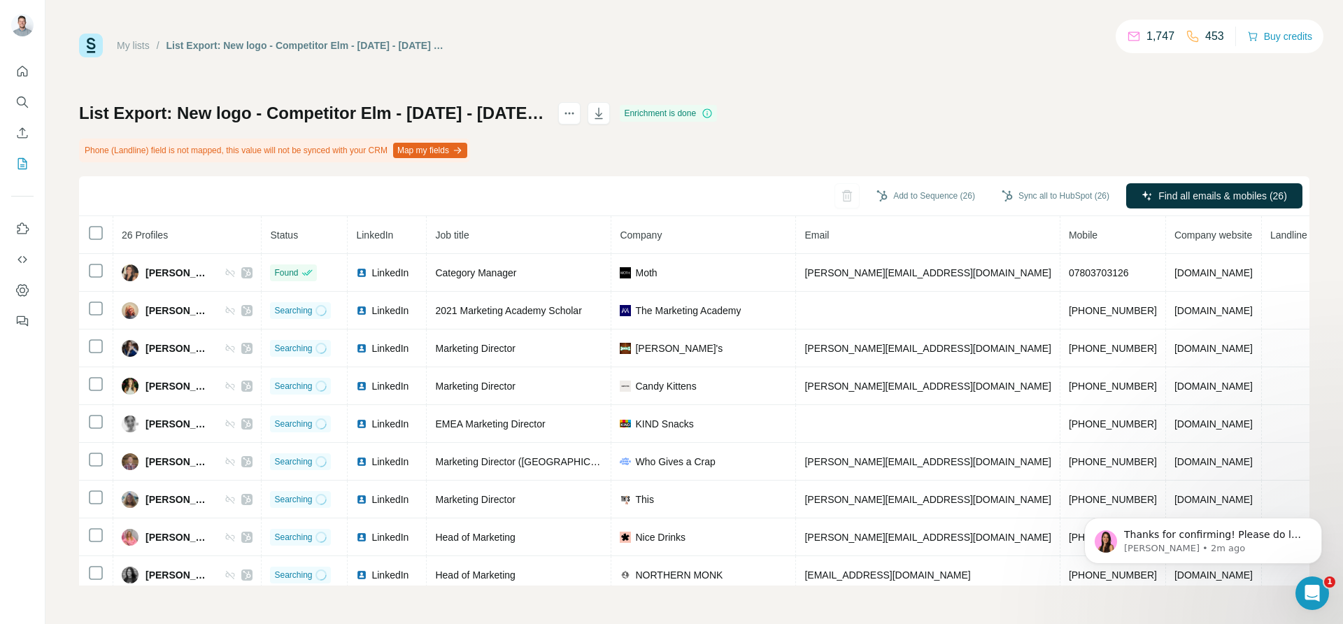
scroll to position [621, 0]
click at [1015, 196] on button "Sync all to HubSpot (26)" at bounding box center [1055, 195] width 127 height 21
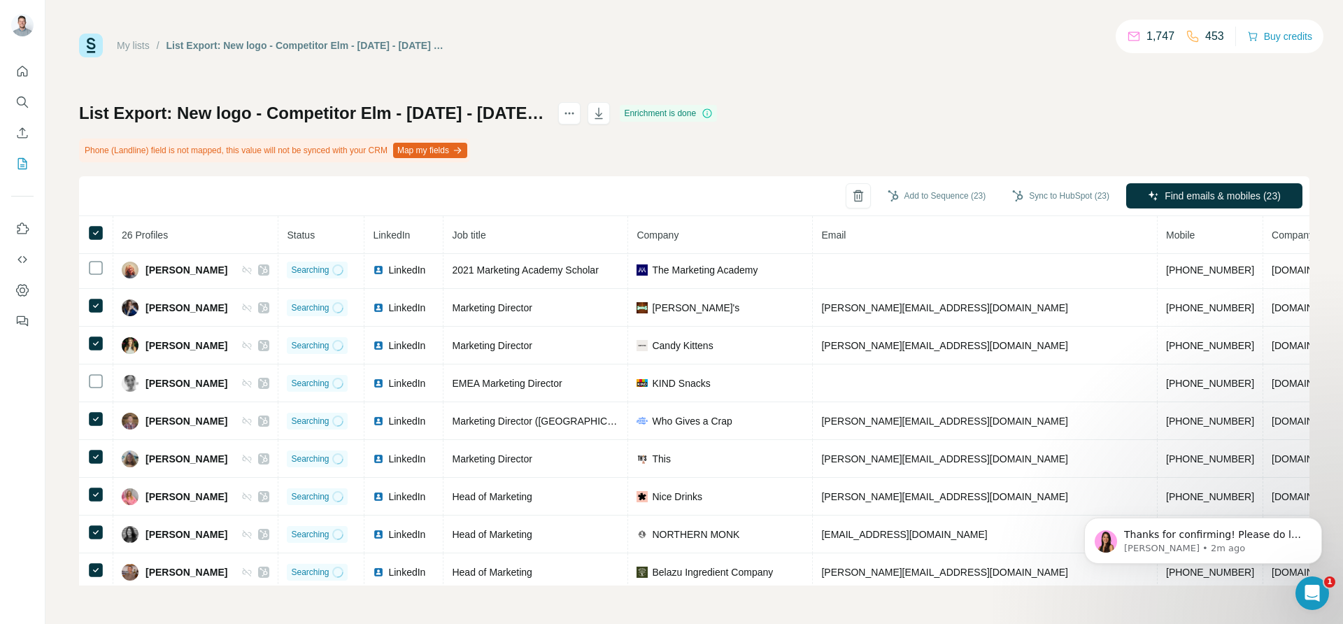
scroll to position [0, 0]
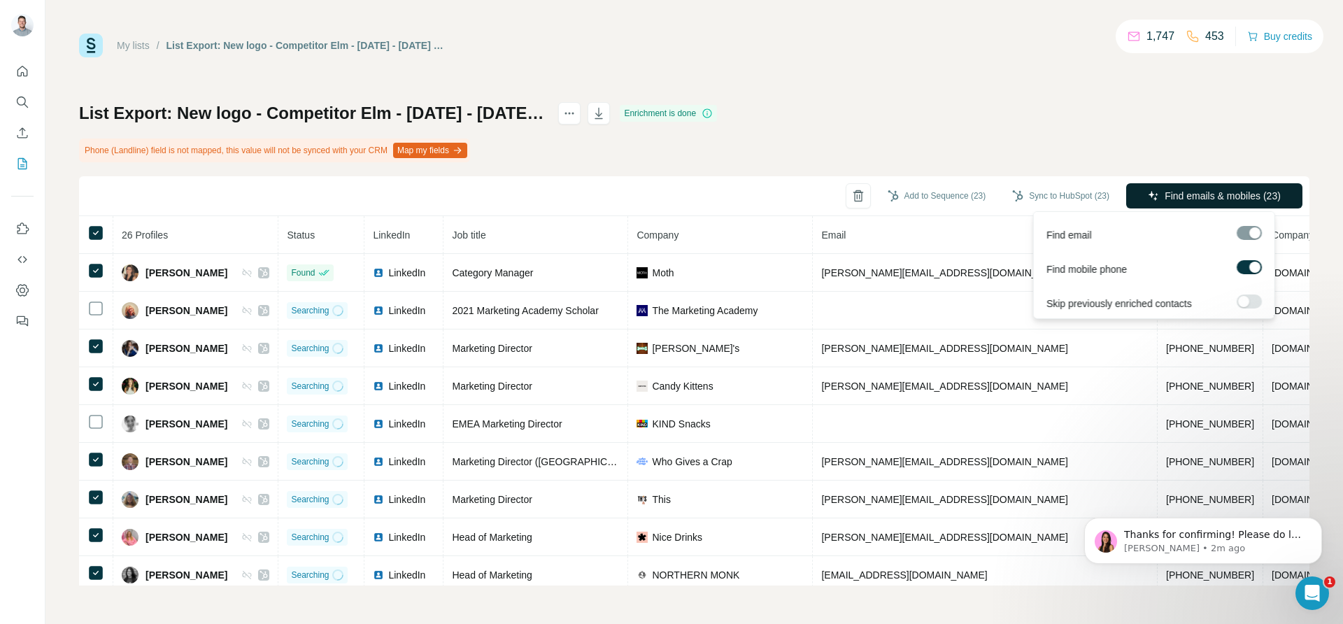
click at [1239, 194] on span "Find emails & mobiles (23)" at bounding box center [1222, 196] width 116 height 14
